Goal: Task Accomplishment & Management: Manage account settings

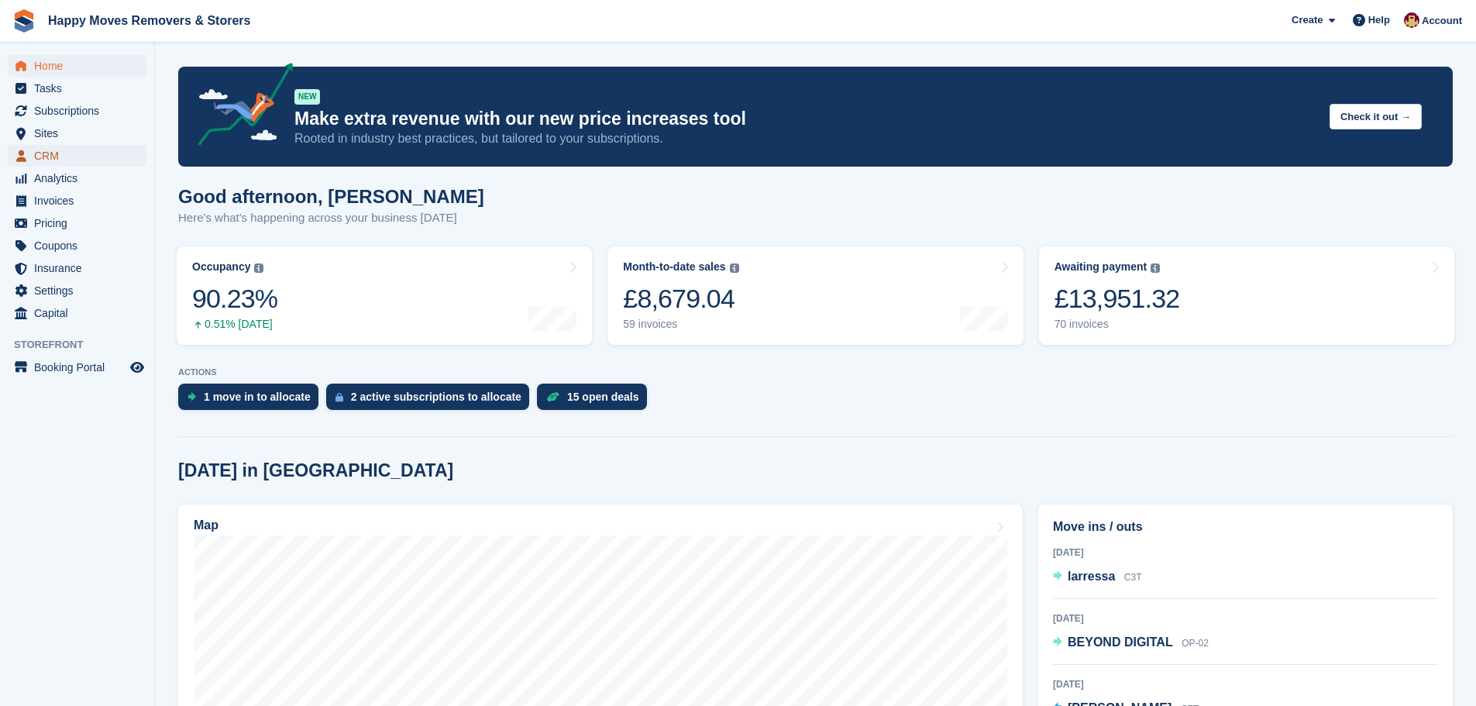
click at [51, 158] on span "CRM" at bounding box center [80, 156] width 93 height 22
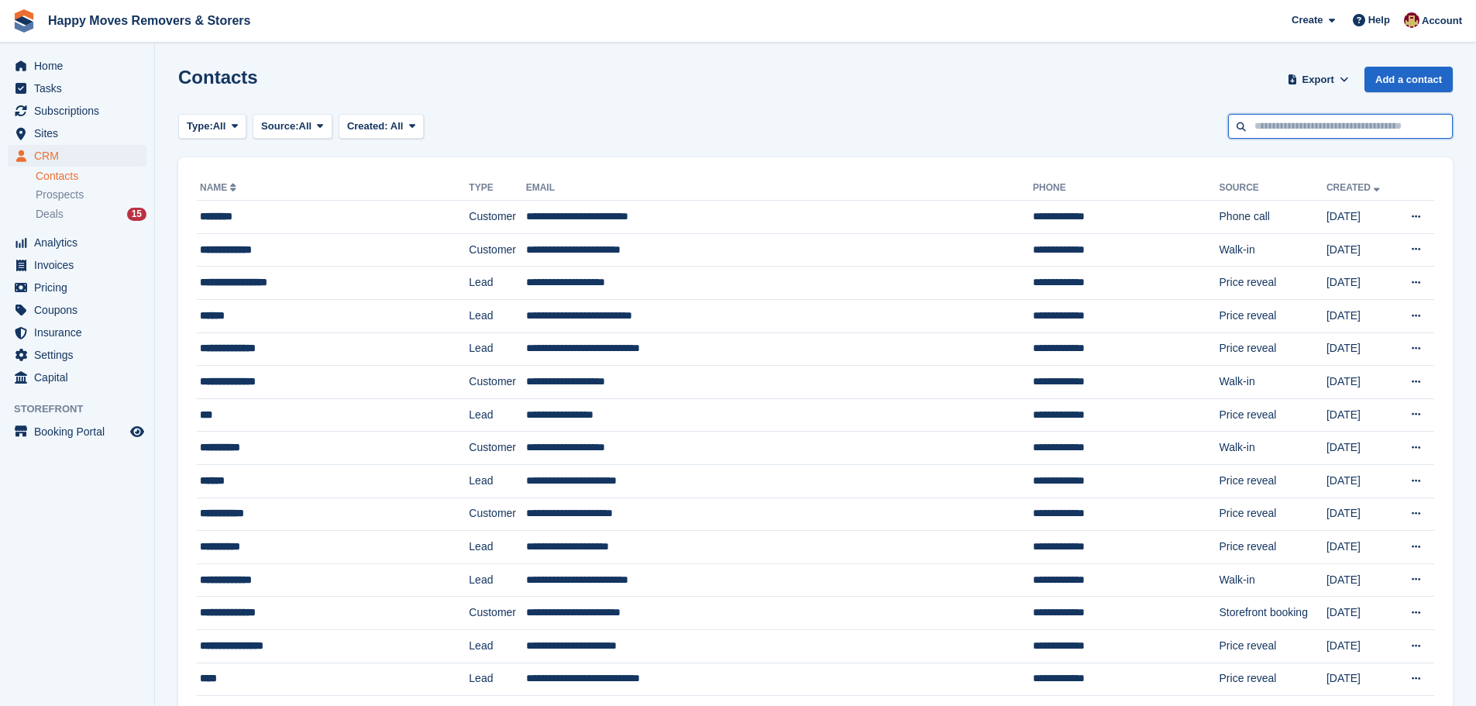
click at [1280, 125] on input "text" at bounding box center [1340, 127] width 225 height 26
type input "*****"
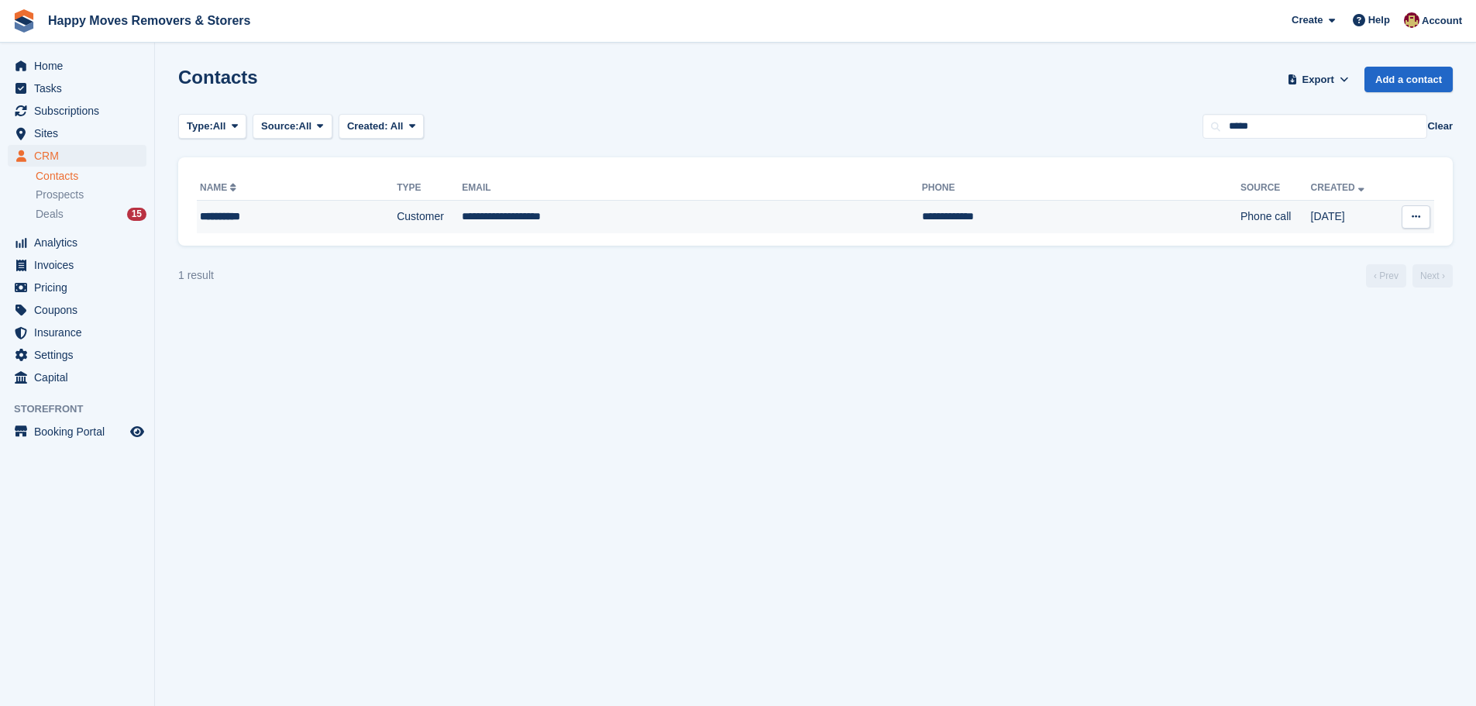
click at [397, 215] on td "Customer" at bounding box center [429, 217] width 65 height 33
